Goal: Transaction & Acquisition: Purchase product/service

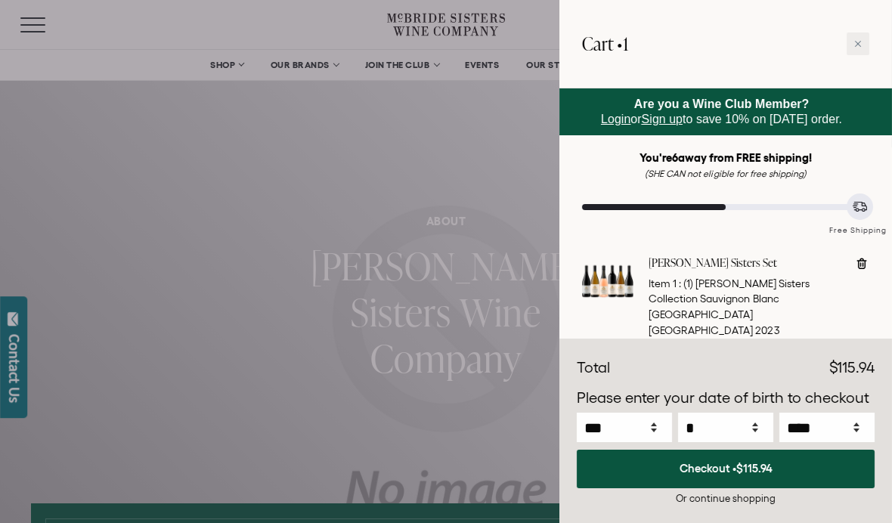
select select "****"
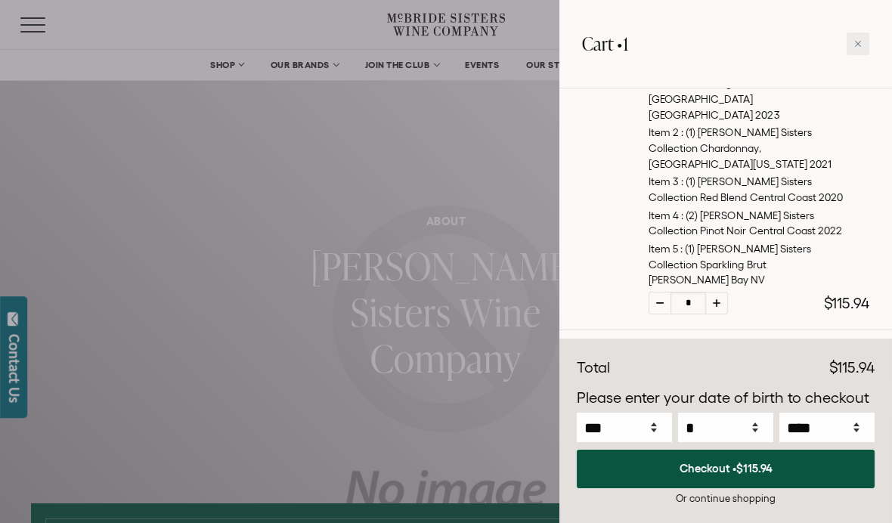
scroll to position [215, 0]
click at [722, 487] on button "Checkout • $115.94" at bounding box center [726, 469] width 298 height 39
click at [850, 43] on div at bounding box center [857, 43] width 23 height 23
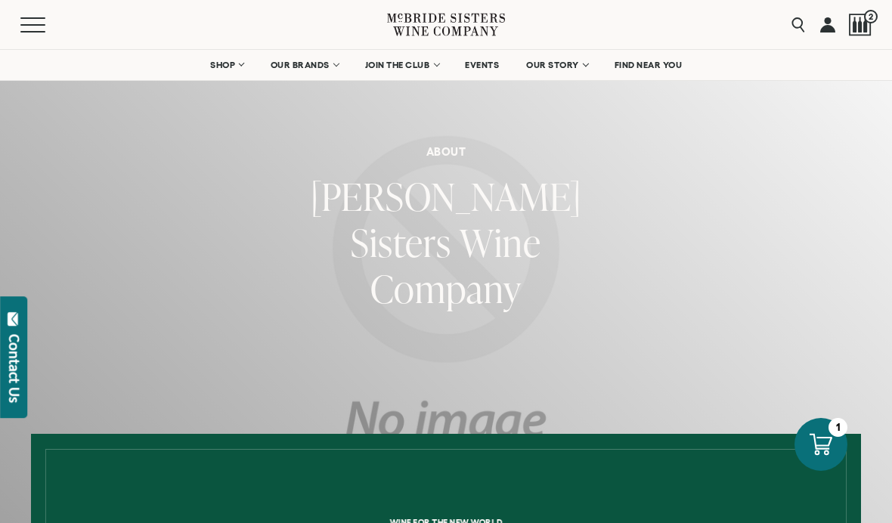
scroll to position [153, 0]
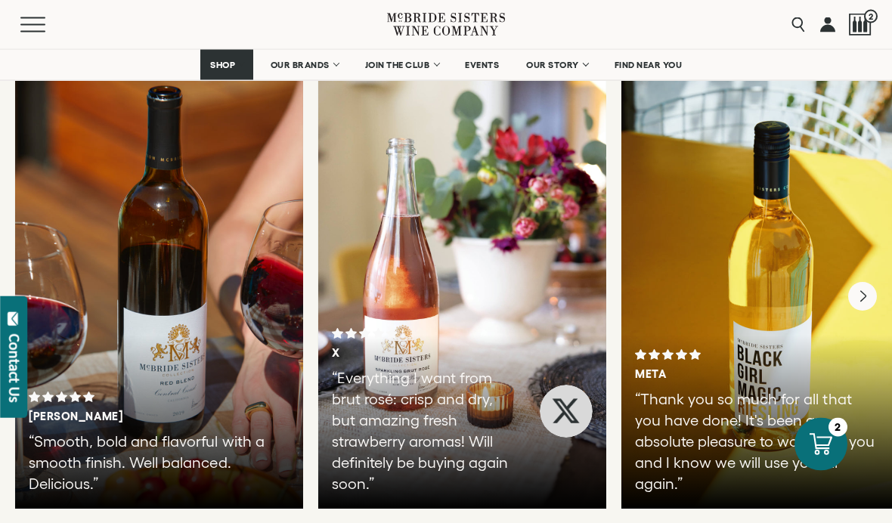
scroll to position [990, 0]
click at [223, 62] on span "SHOP" at bounding box center [223, 65] width 26 height 11
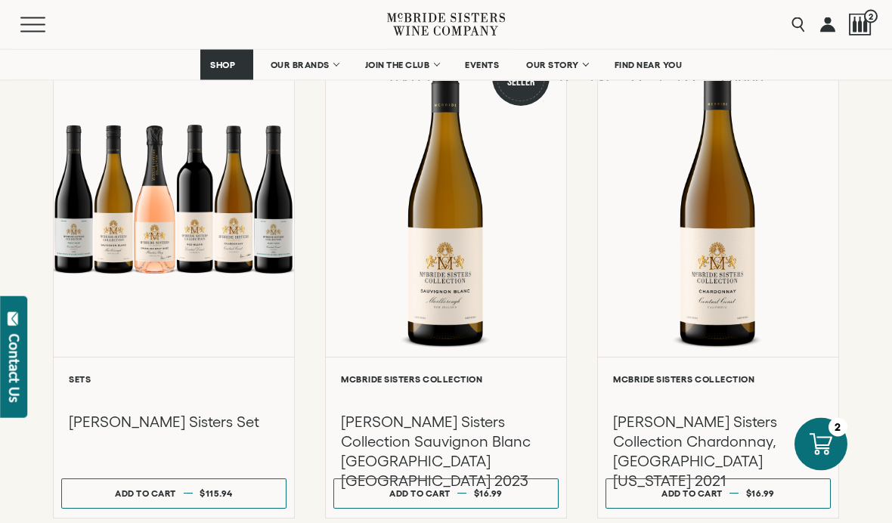
scroll to position [1251, 0]
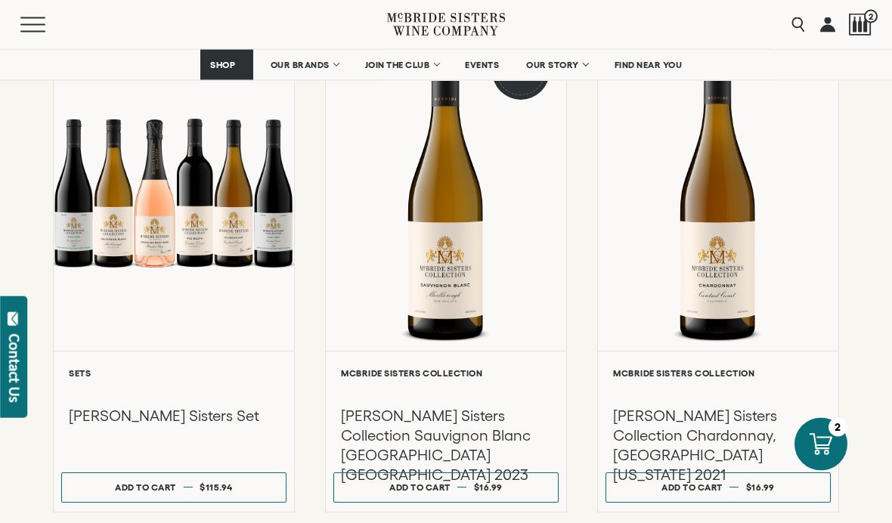
click at [197, 225] on div at bounding box center [174, 194] width 240 height 316
